Goal: Transaction & Acquisition: Purchase product/service

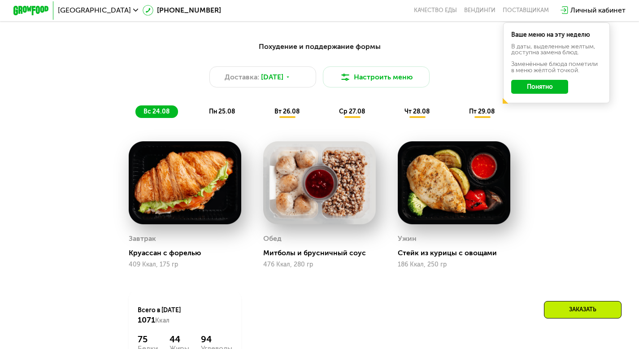
scroll to position [512, 0]
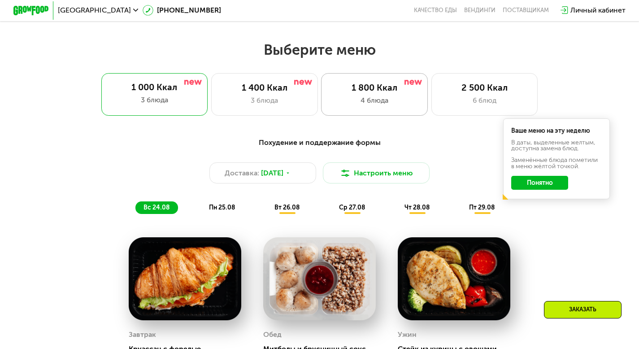
scroll to position [278, 0]
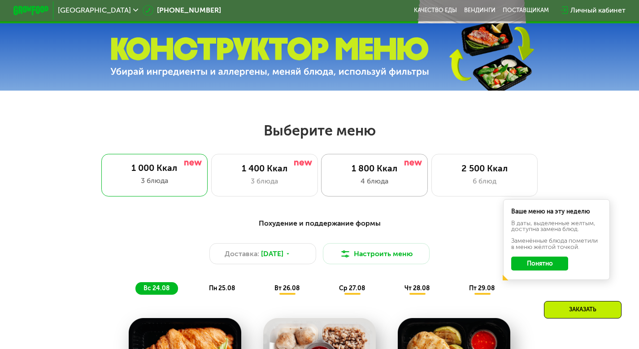
click at [371, 172] on div "1 800 Ккал" at bounding box center [374, 168] width 88 height 11
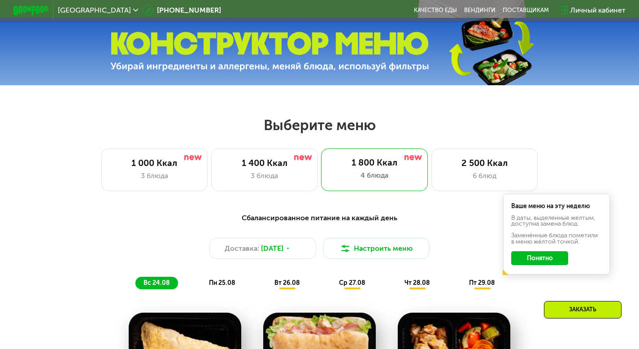
scroll to position [381, 0]
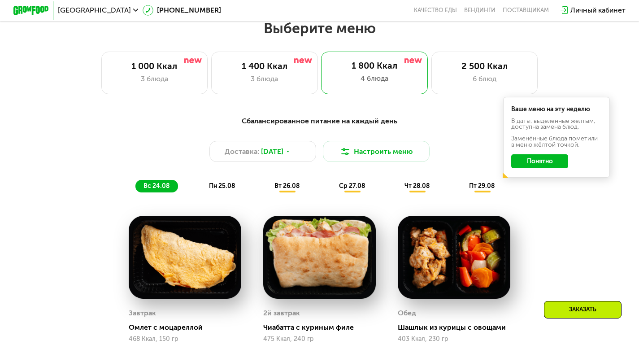
click at [215, 189] on span "пн 25.08" at bounding box center [222, 186] width 26 height 8
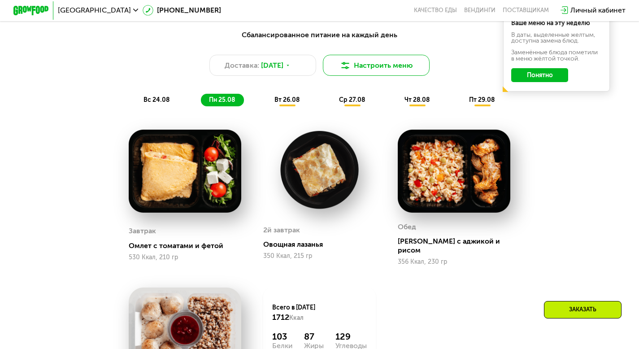
scroll to position [467, 0]
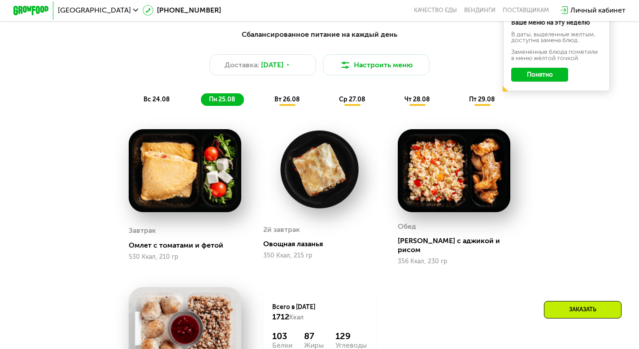
click at [284, 97] on div "Сбалансированное питание на каждый день Доставка: [DATE] Настроить меню вс 24.0…" at bounding box center [319, 67] width 525 height 77
click at [287, 103] on span "вт 26.08" at bounding box center [286, 99] width 25 height 8
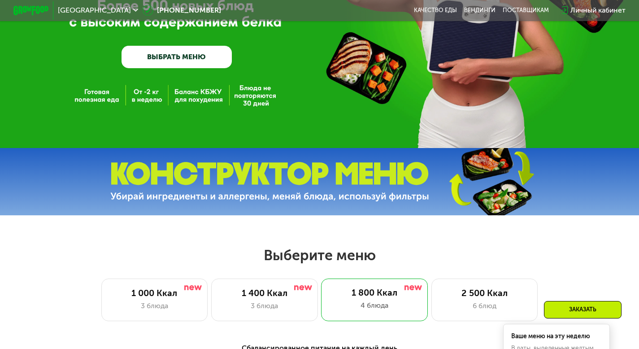
scroll to position [164, 0]
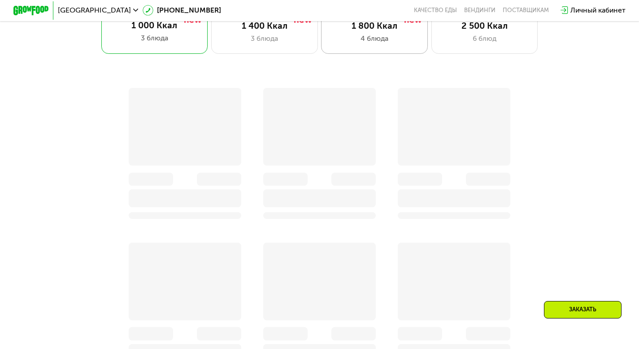
scroll to position [349, 0]
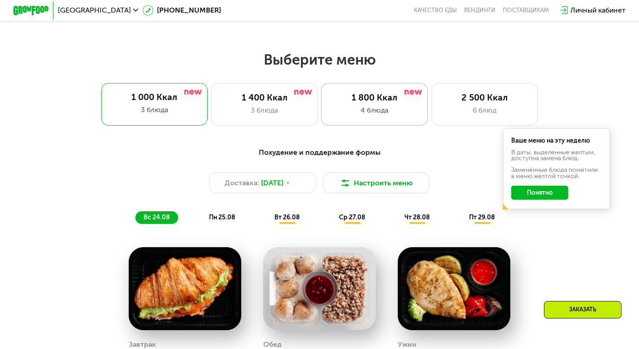
click at [431, 107] on div "1 800 Ккал 4 блюда" at bounding box center [484, 104] width 107 height 43
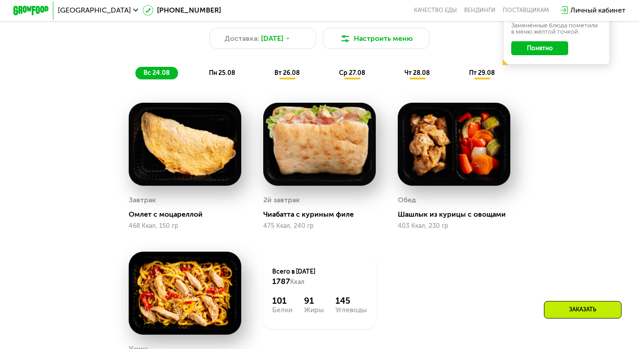
scroll to position [362, 0]
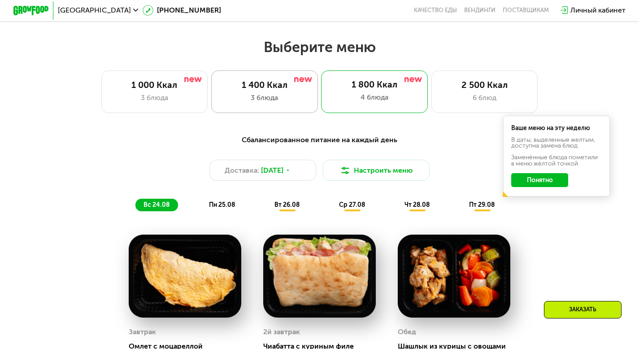
click at [292, 87] on div "1 400 Ккал" at bounding box center [265, 85] width 88 height 11
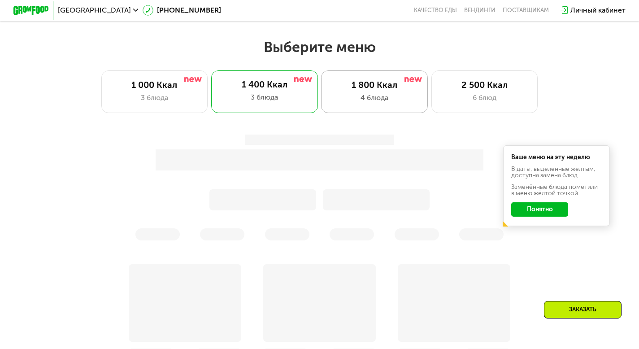
click at [361, 96] on div "4 блюда" at bounding box center [374, 97] width 88 height 11
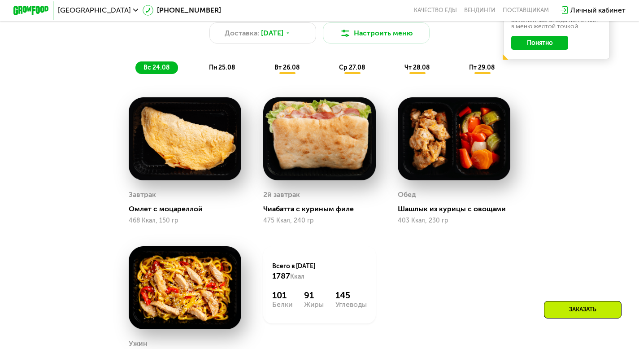
scroll to position [429, 0]
